Goal: Book appointment/travel/reservation

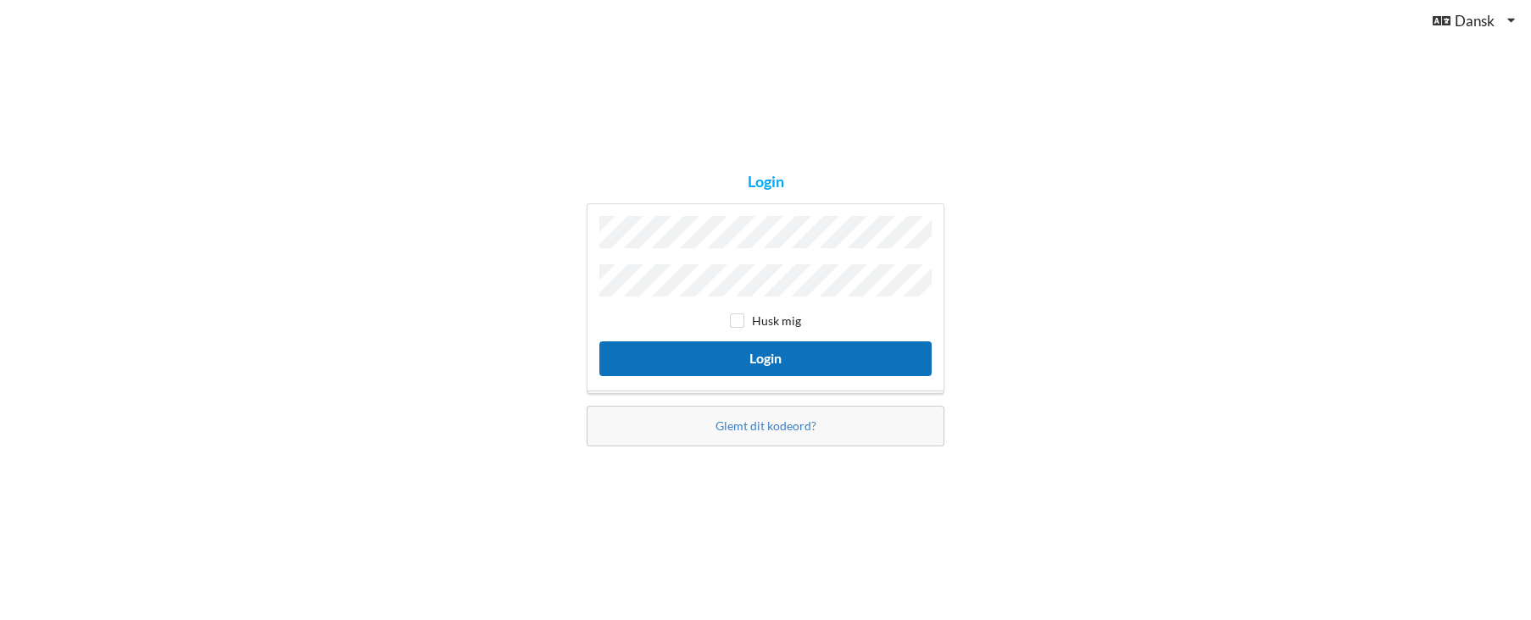
click at [770, 356] on button "Login" at bounding box center [765, 359] width 332 height 35
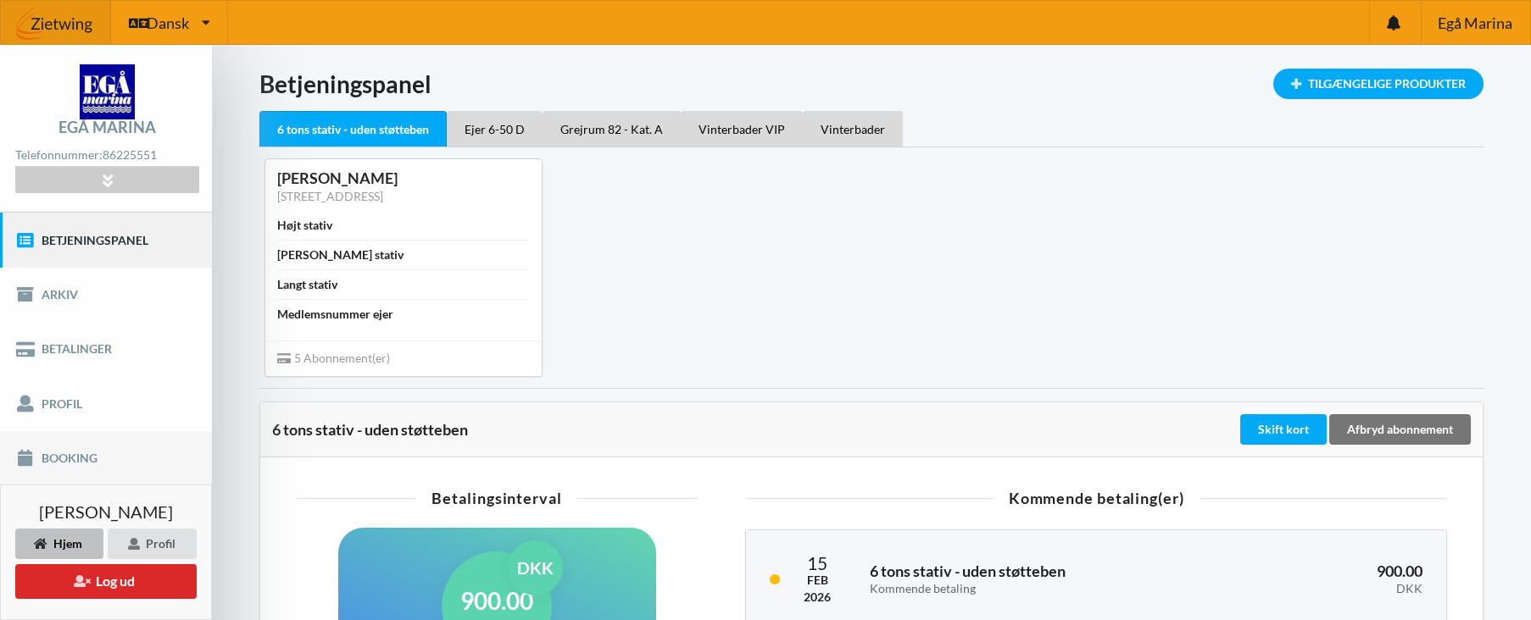
click at [58, 459] on link "Booking" at bounding box center [106, 458] width 212 height 54
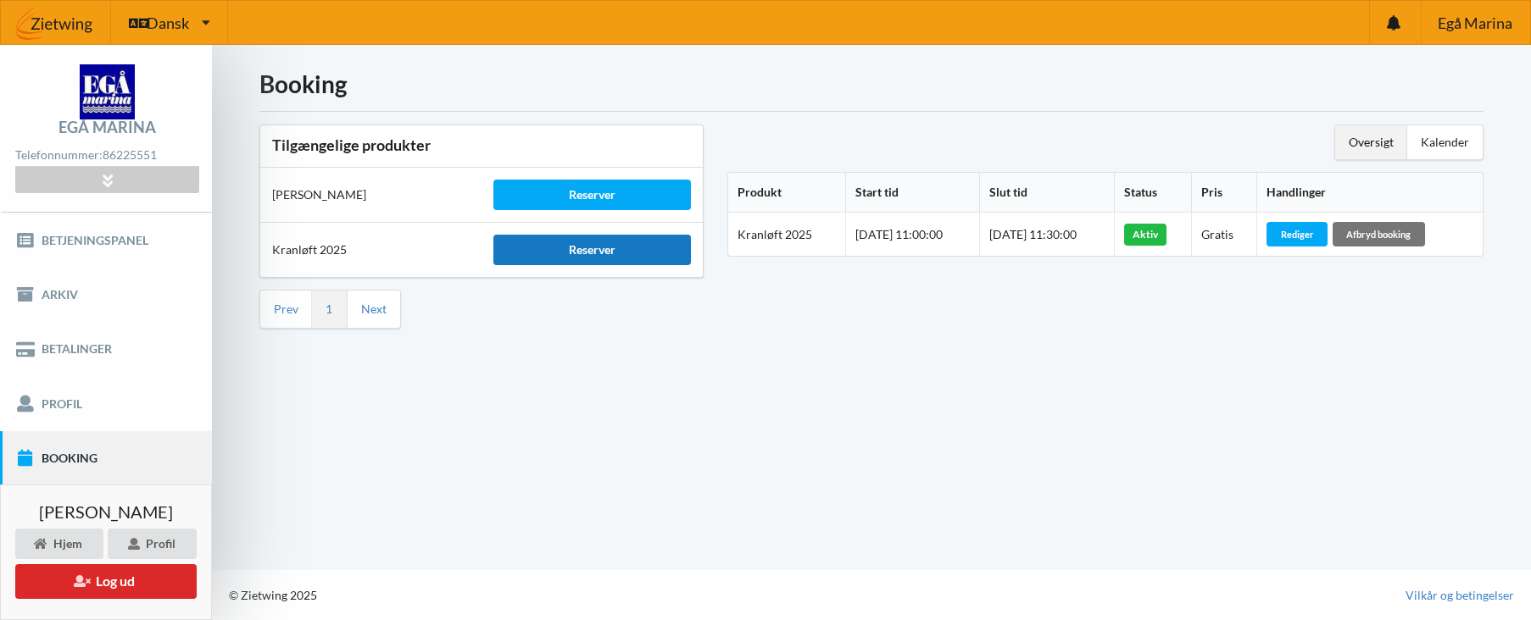
click at [598, 250] on div "Reserver" at bounding box center [591, 250] width 197 height 31
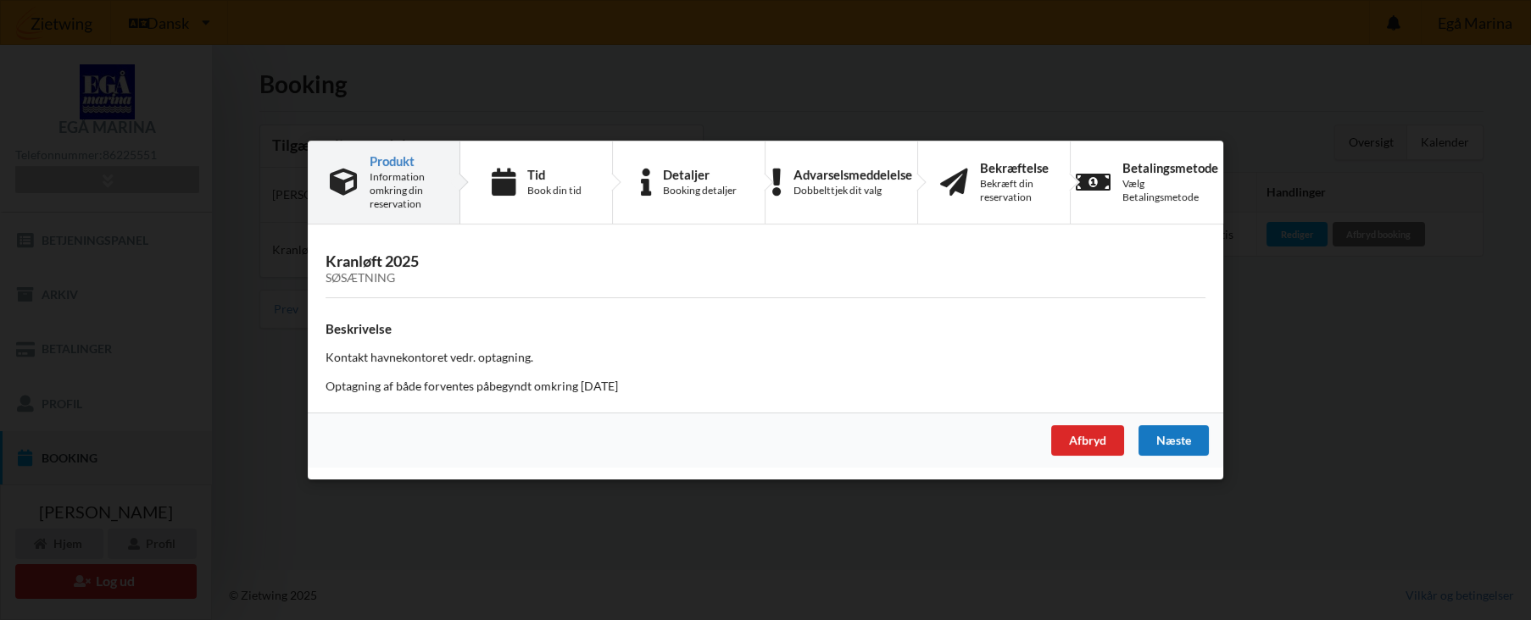
click at [1172, 443] on div "Næste" at bounding box center [1173, 440] width 70 height 31
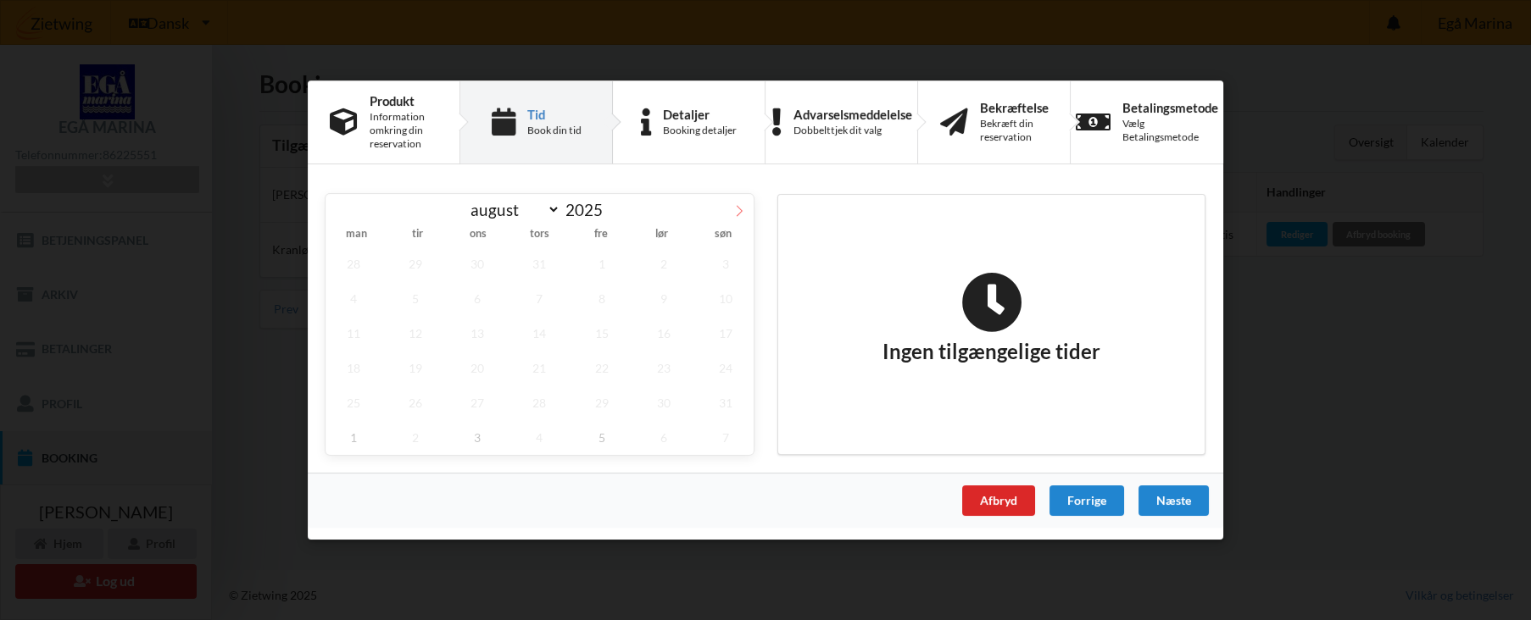
click at [737, 210] on icon at bounding box center [739, 211] width 12 height 12
click at [738, 210] on icon at bounding box center [739, 211] width 12 height 12
click at [338, 212] on icon at bounding box center [339, 210] width 6 height 11
select select "8"
click at [998, 501] on div "Afbryd" at bounding box center [998, 501] width 73 height 31
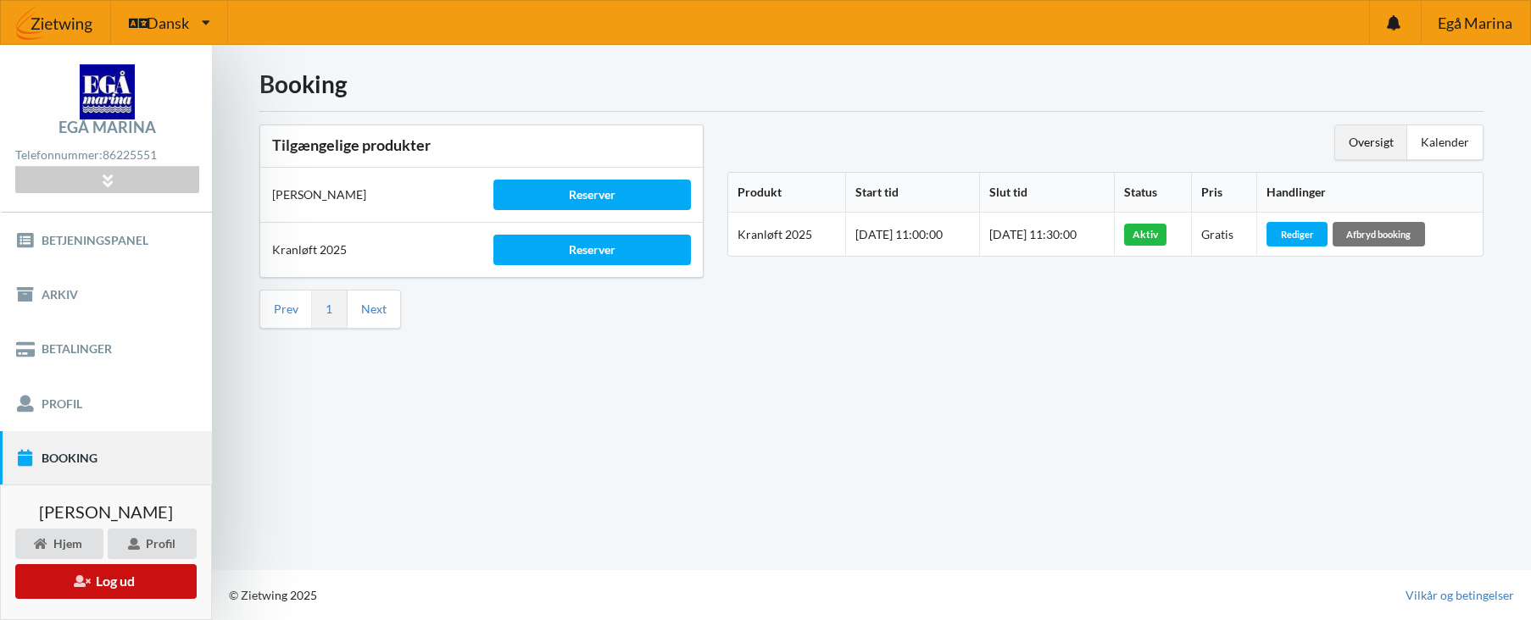
click at [110, 585] on button "Log ud" at bounding box center [105, 581] width 181 height 35
